Goal: Navigation & Orientation: Understand site structure

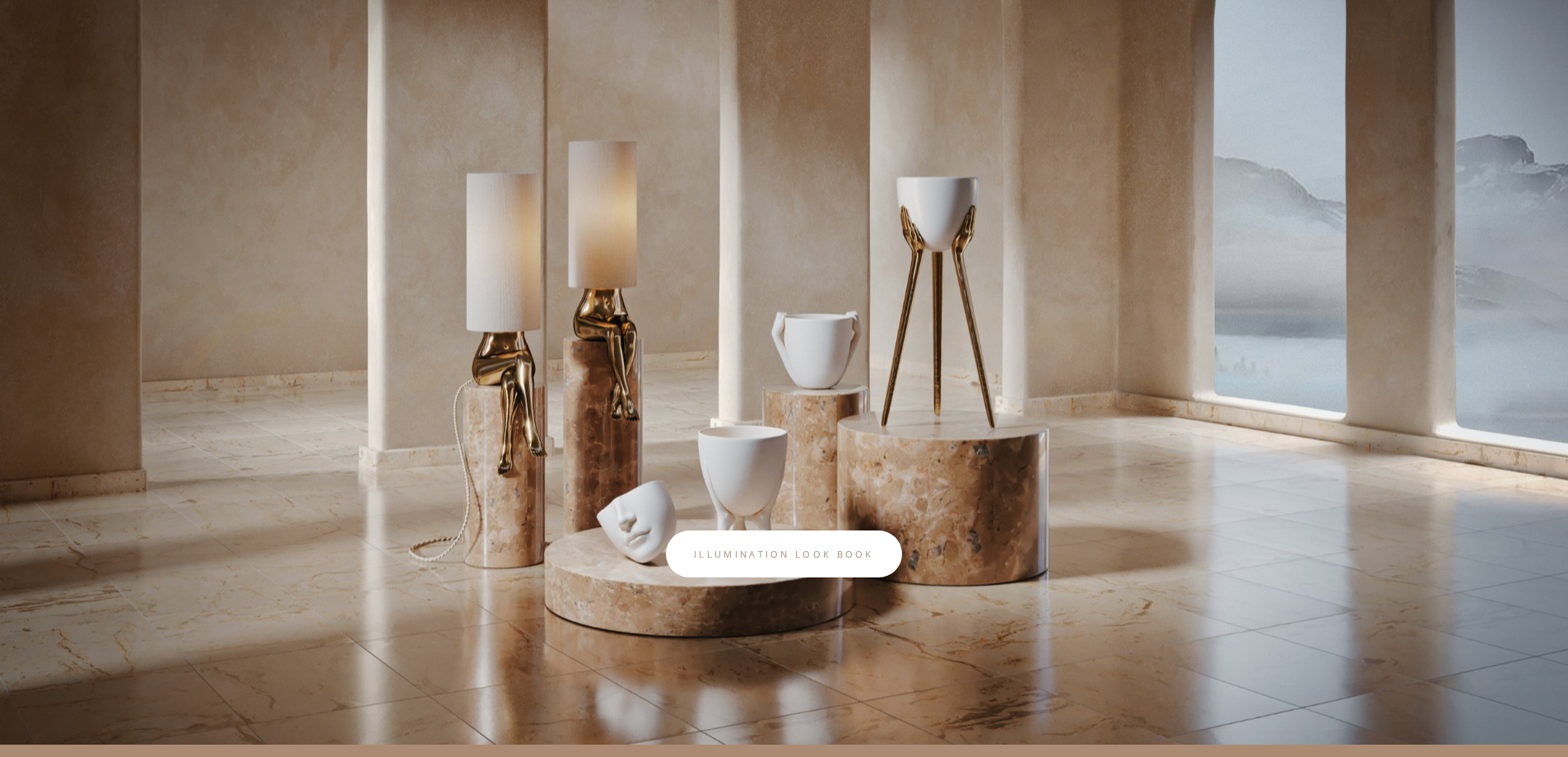
scroll to position [239, 0]
click at [804, 571] on link "Illumination look book" at bounding box center [784, 554] width 236 height 47
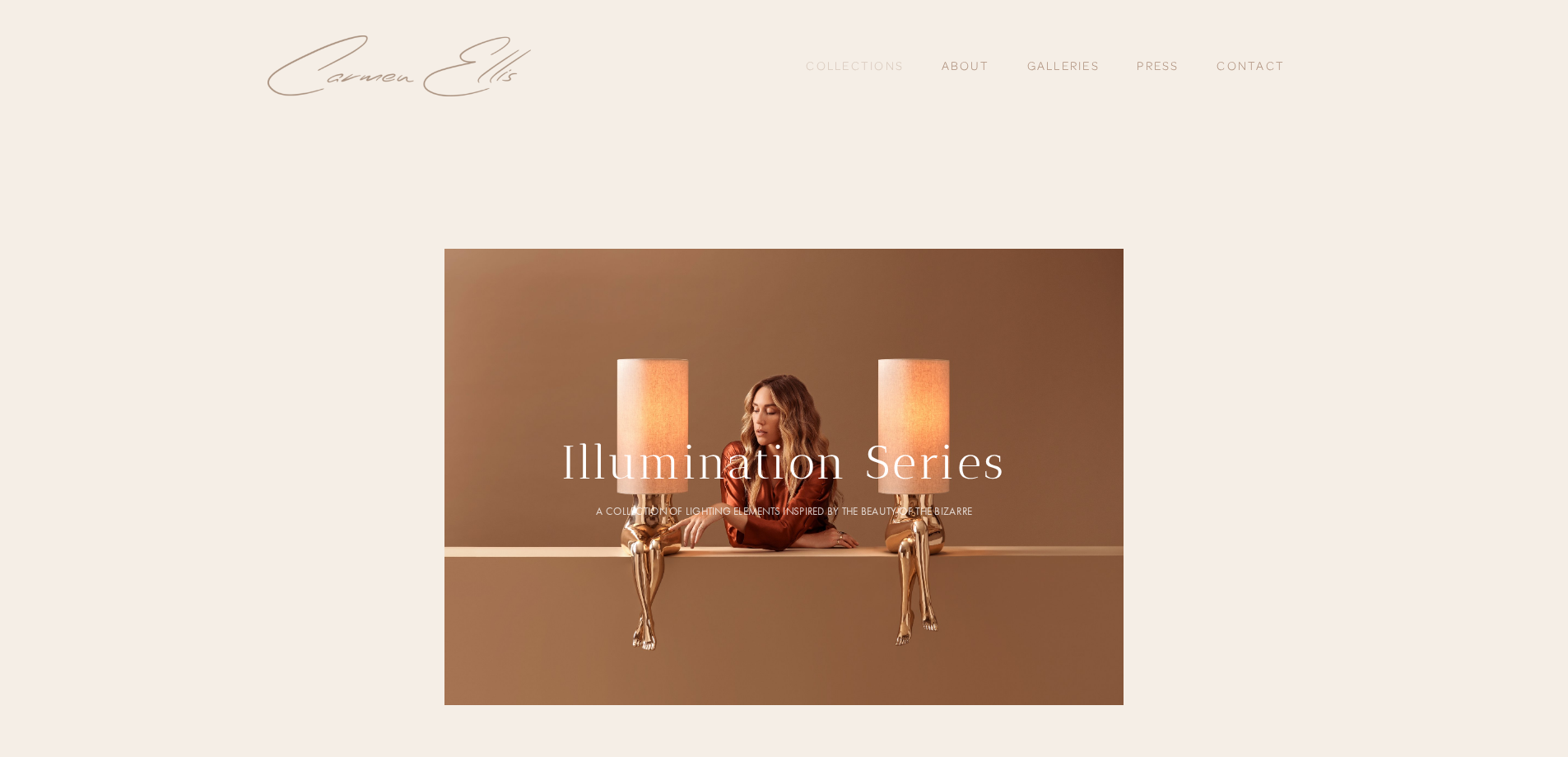
click at [834, 74] on link "Collections" at bounding box center [854, 66] width 98 height 28
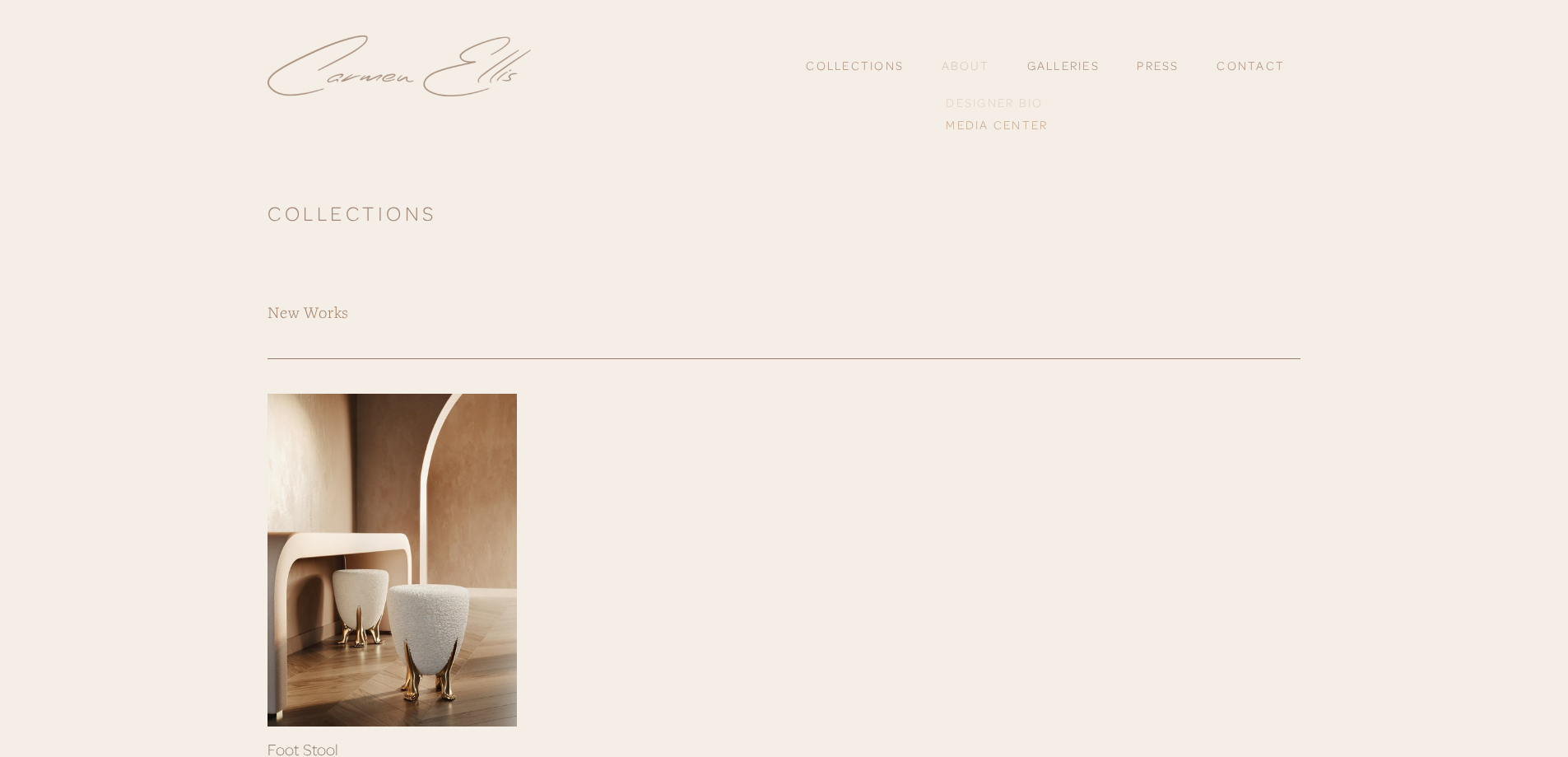
click at [970, 101] on link "Designer Bio" at bounding box center [996, 103] width 111 height 22
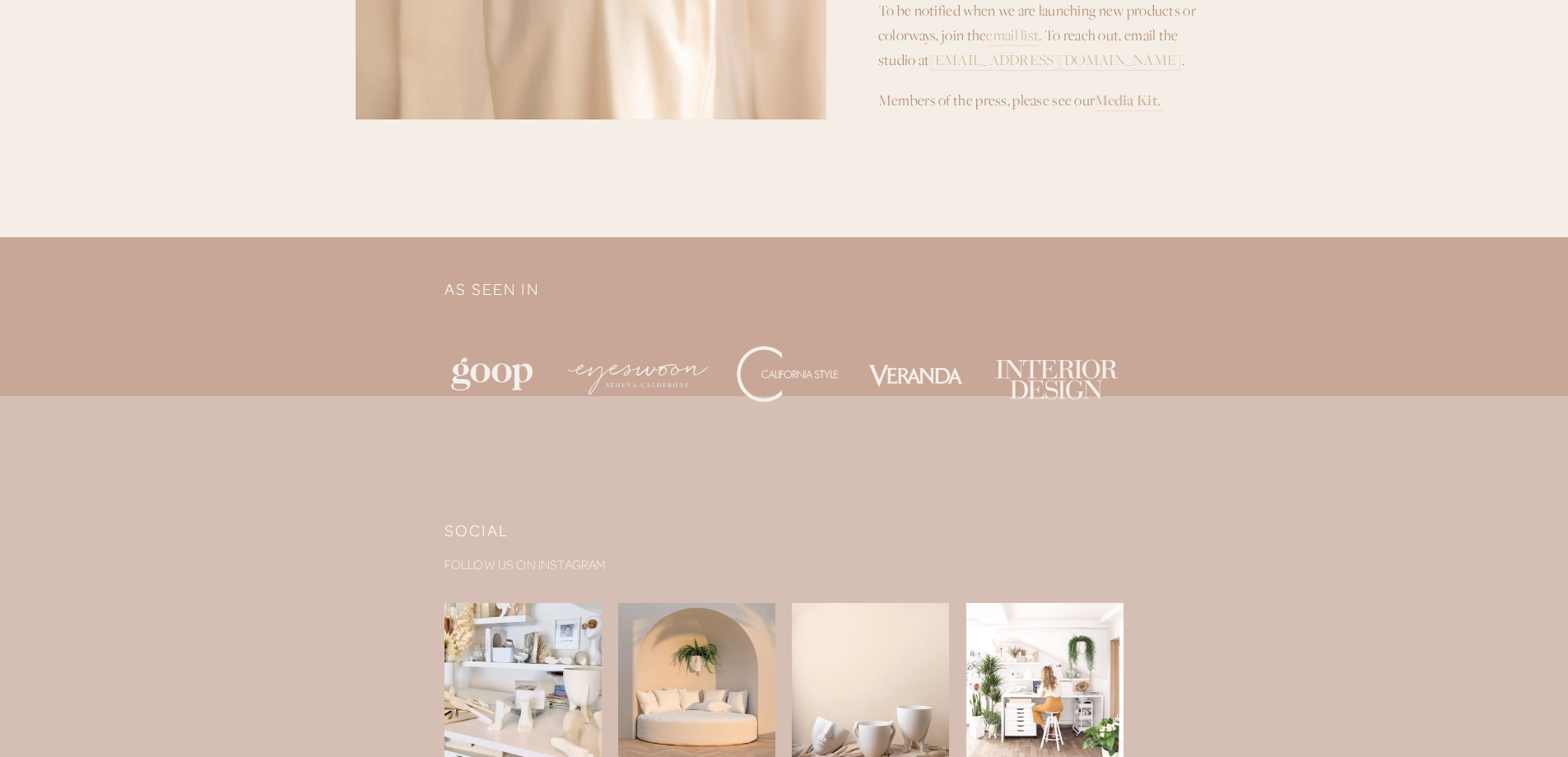
scroll to position [1482, 0]
